Goal: Navigation & Orientation: Find specific page/section

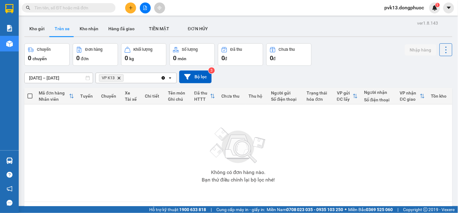
click at [37, 26] on button "Kho gửi" at bounding box center [36, 28] width 25 height 15
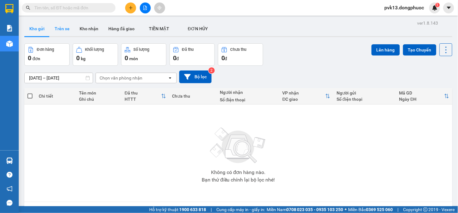
click at [57, 31] on button "Trên xe" at bounding box center [62, 28] width 25 height 15
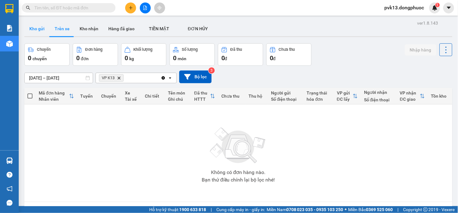
click at [37, 32] on button "Kho gửi" at bounding box center [36, 28] width 25 height 15
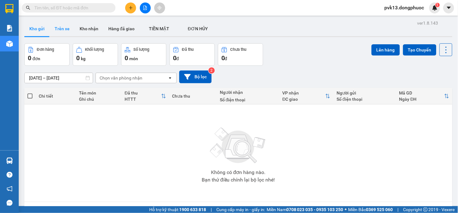
drag, startPoint x: 85, startPoint y: 29, endPoint x: 58, endPoint y: 28, distance: 27.2
click at [84, 29] on button "Kho nhận" at bounding box center [89, 28] width 29 height 15
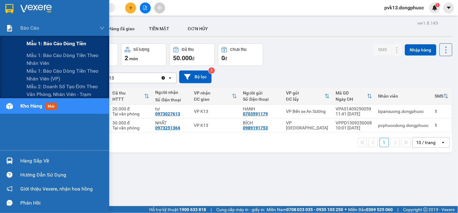
click at [38, 42] on span "Mẫu 1: Báo cáo dòng tiền" at bounding box center [57, 44] width 60 height 8
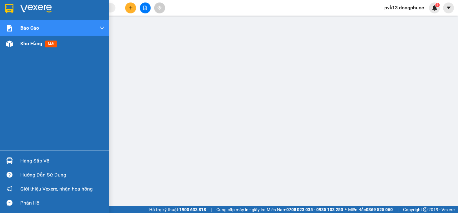
click at [13, 45] on div at bounding box center [9, 43] width 11 height 11
